Goal: Transaction & Acquisition: Purchase product/service

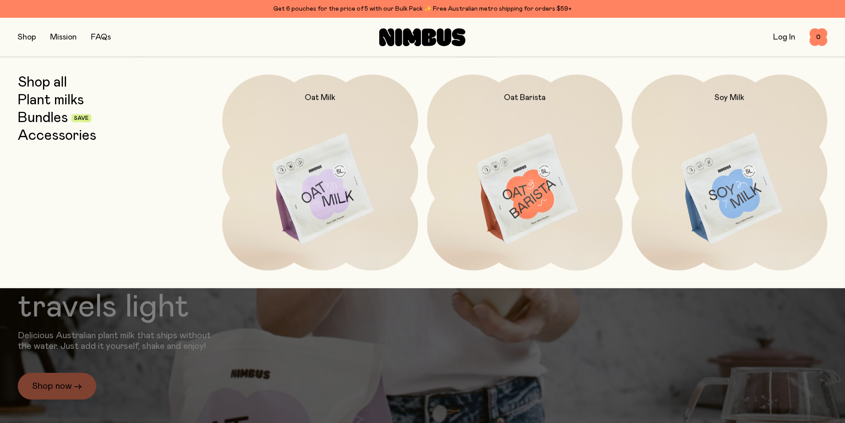
click at [707, 200] on img at bounding box center [729, 189] width 196 height 230
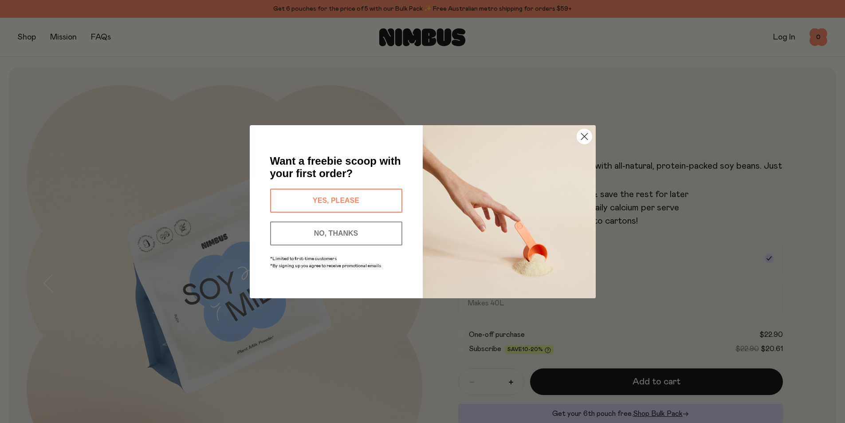
click at [343, 199] on button "YES, PLEASE" at bounding box center [336, 200] width 132 height 24
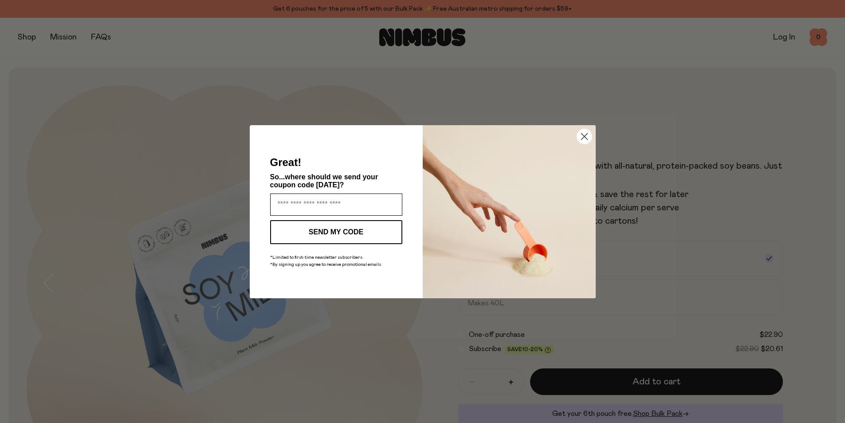
click at [343, 199] on input "Enter your email address" at bounding box center [336, 204] width 132 height 22
type input "**********"
click at [353, 235] on button "SEND MY CODE" at bounding box center [336, 232] width 132 height 24
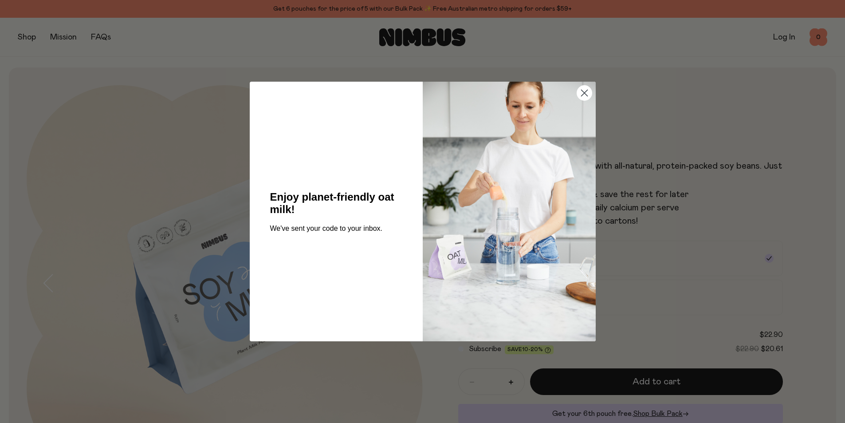
click at [585, 94] on icon "Close dialog" at bounding box center [584, 93] width 6 height 6
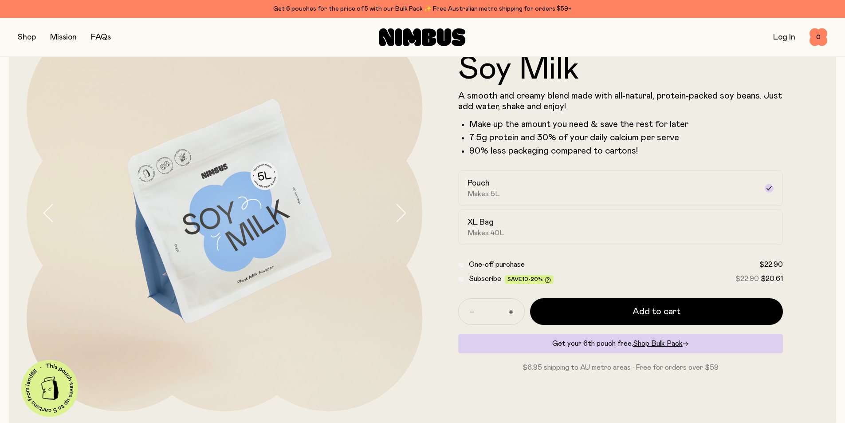
scroll to position [83, 0]
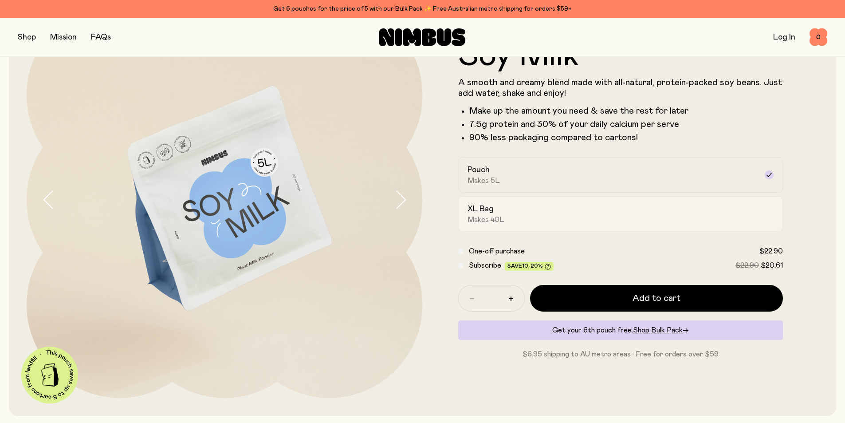
click at [524, 208] on div "XL Bag Makes 40L" at bounding box center [612, 214] width 290 height 20
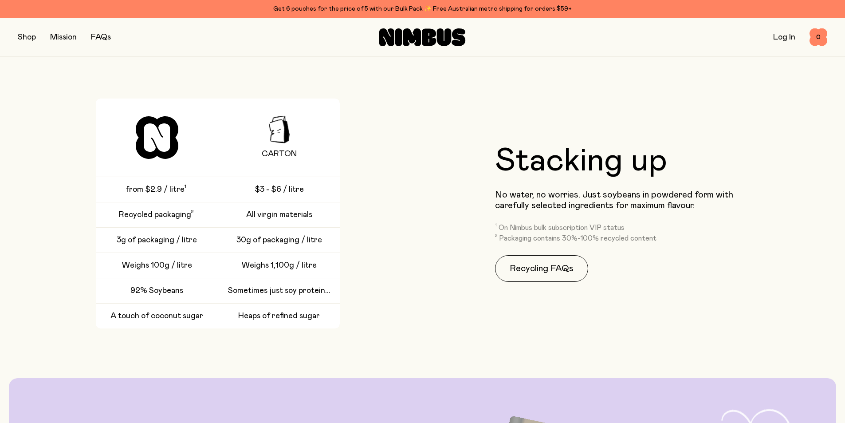
scroll to position [1444, 0]
